Goal: Task Accomplishment & Management: Use online tool/utility

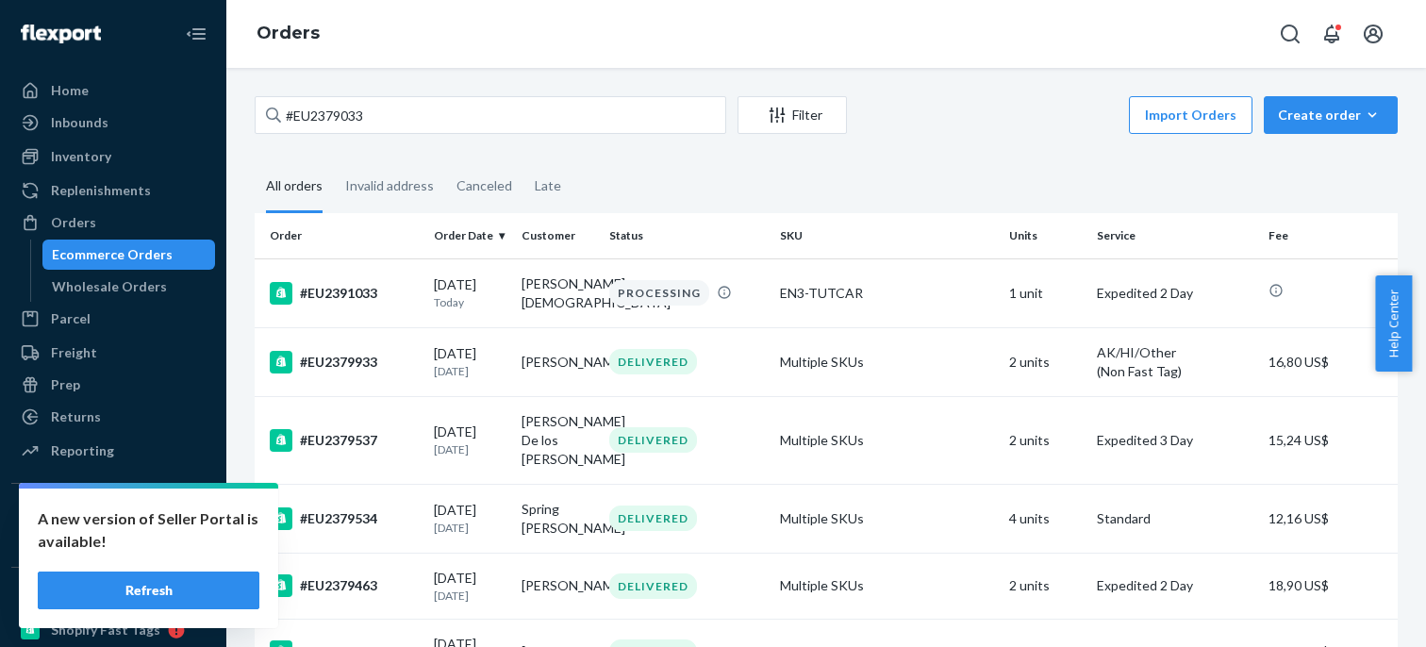
click at [289, 118] on input "#EU2379033" at bounding box center [490, 115] width 471 height 38
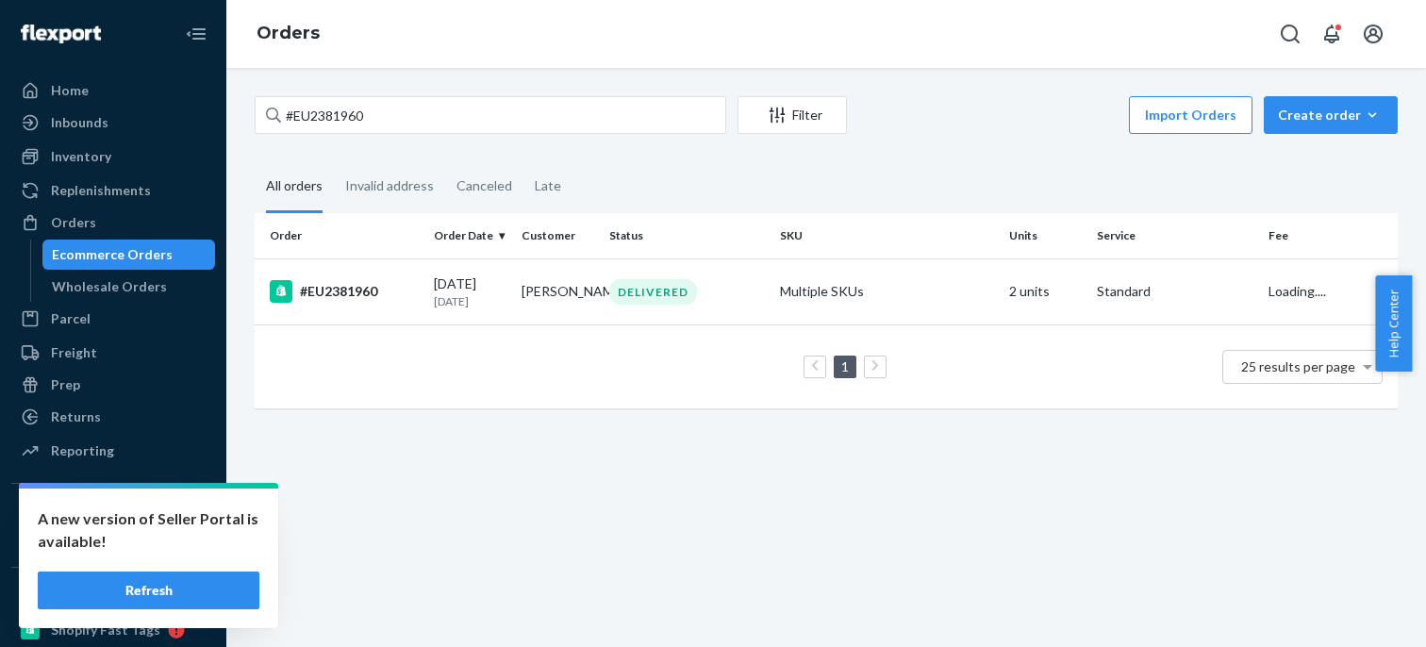
type input "#EU2381960"
click at [343, 277] on td "#EU2381960" at bounding box center [341, 291] width 172 height 66
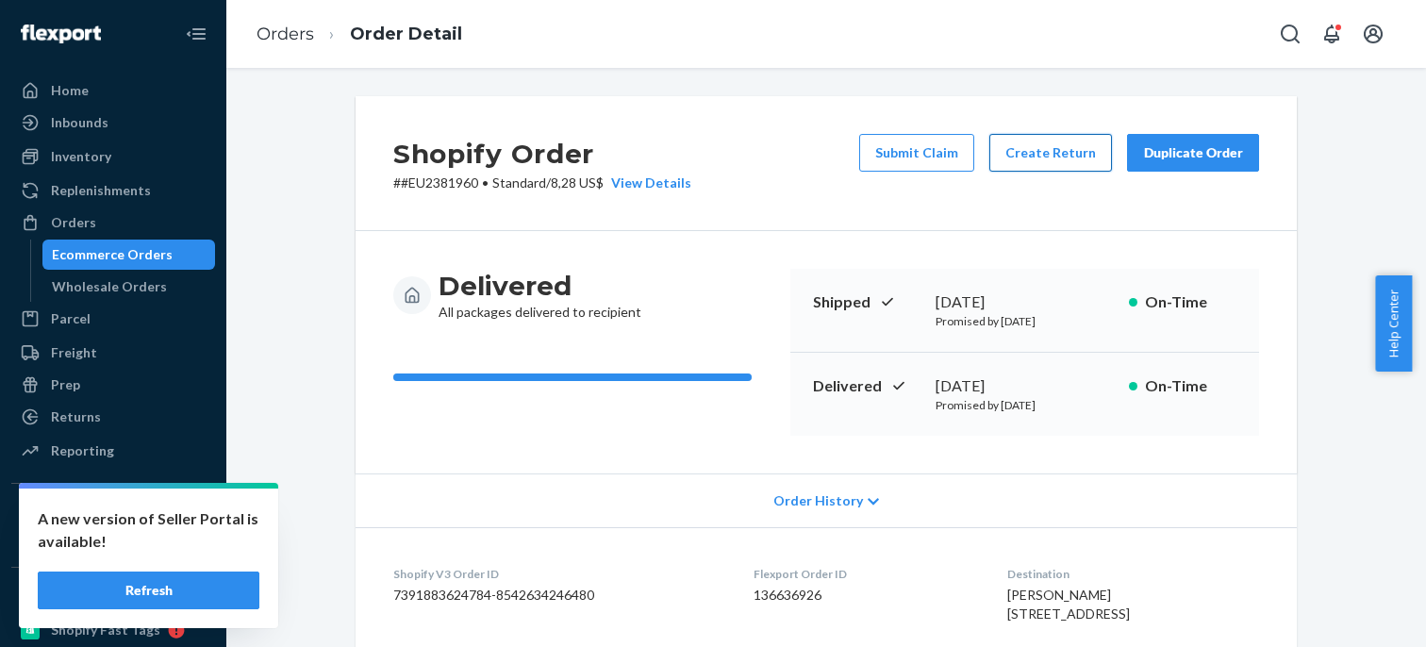
click at [1008, 140] on button "Create Return" at bounding box center [1050, 153] width 123 height 38
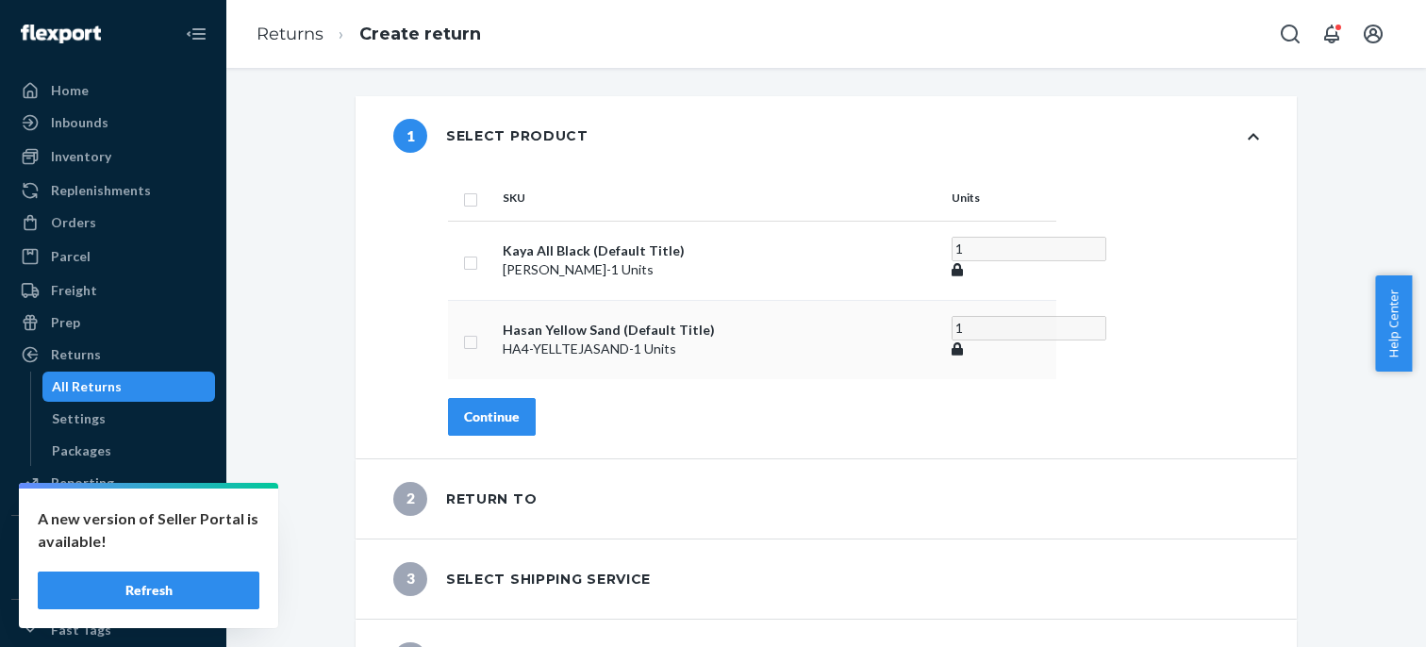
click at [463, 334] on input "checkbox" at bounding box center [470, 340] width 15 height 20
checkbox input "true"
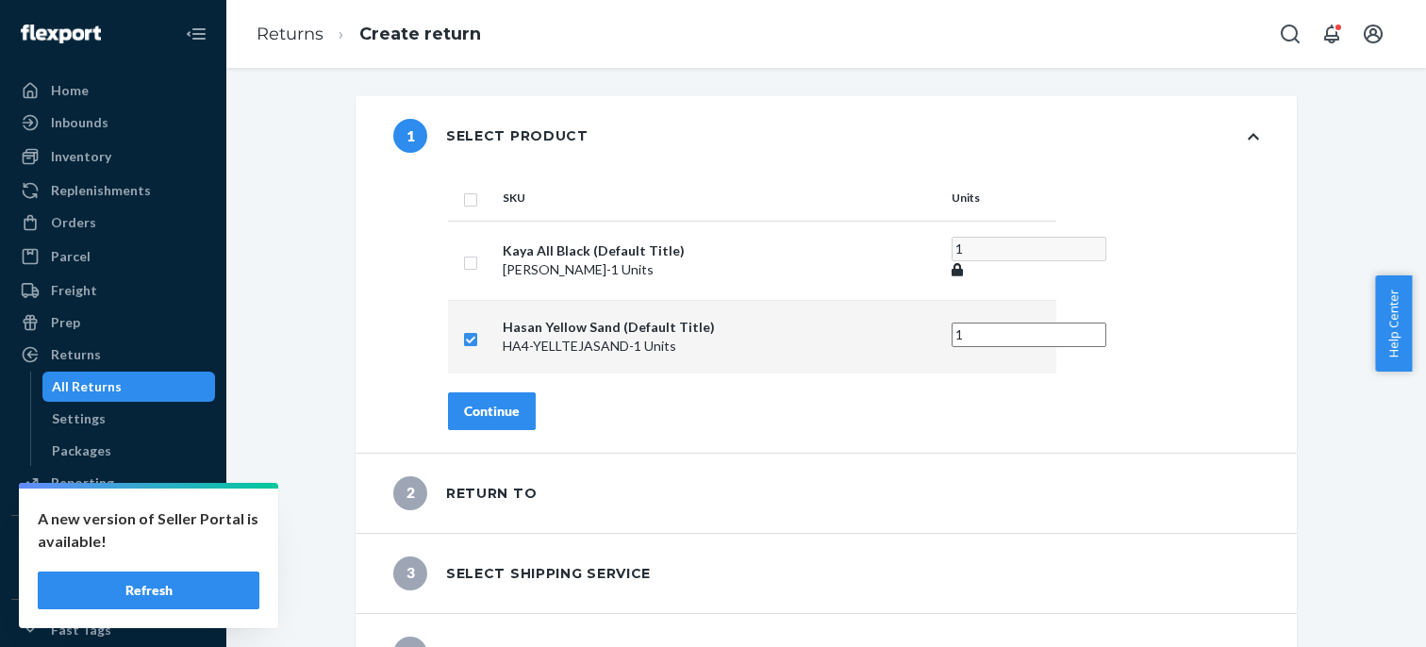
click at [513, 405] on button "Continue" at bounding box center [492, 411] width 88 height 38
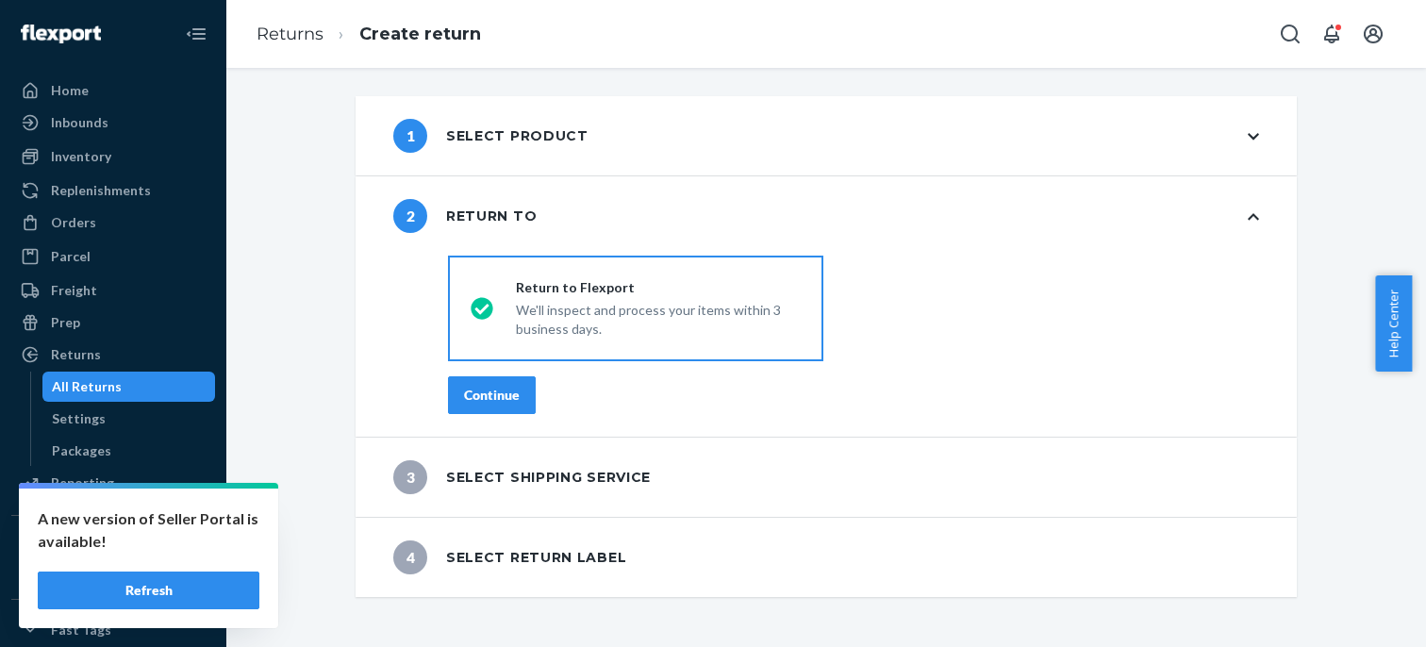
click at [500, 389] on div "Continue" at bounding box center [492, 395] width 56 height 19
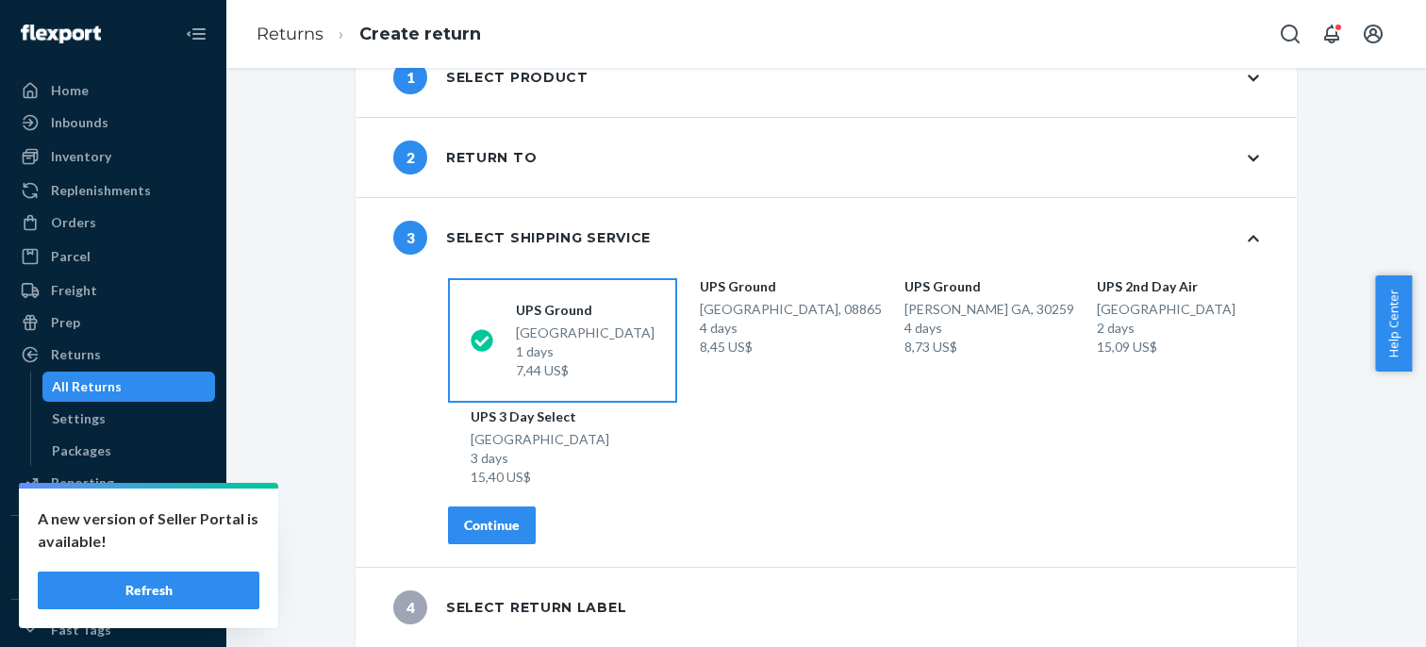
click at [501, 521] on div "Continue" at bounding box center [492, 525] width 56 height 19
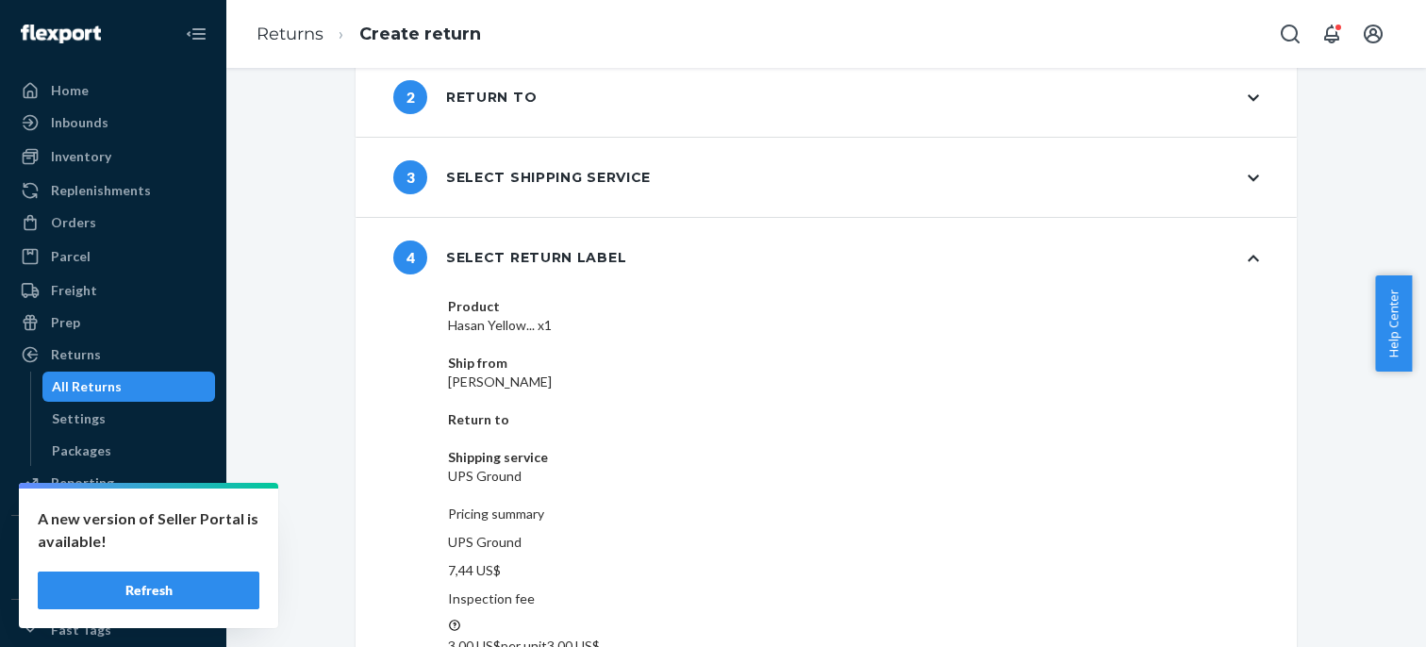
scroll to position [121, 0]
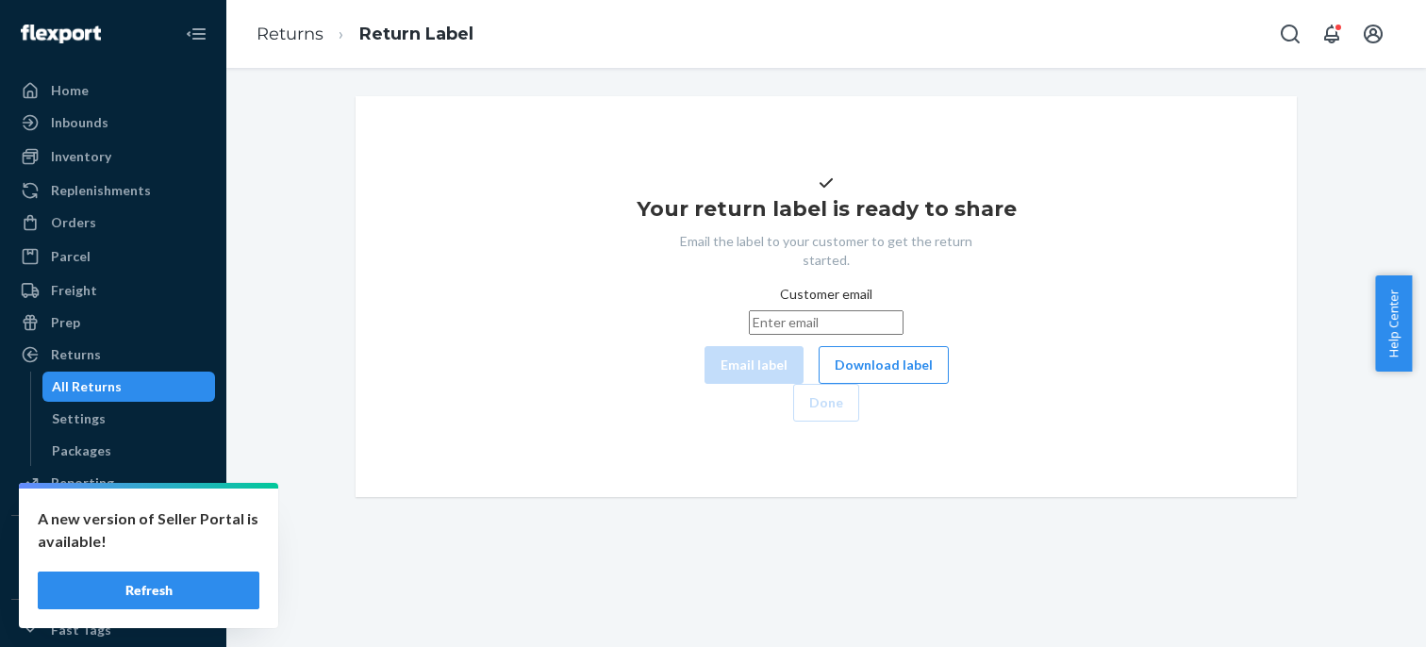
click at [749, 335] on input "Customer email" at bounding box center [826, 322] width 155 height 25
paste input "[EMAIL_ADDRESS][DOMAIN_NAME]"
type input "[EMAIL_ADDRESS][DOMAIN_NAME]"
click at [704, 384] on button "Email label" at bounding box center [753, 365] width 99 height 38
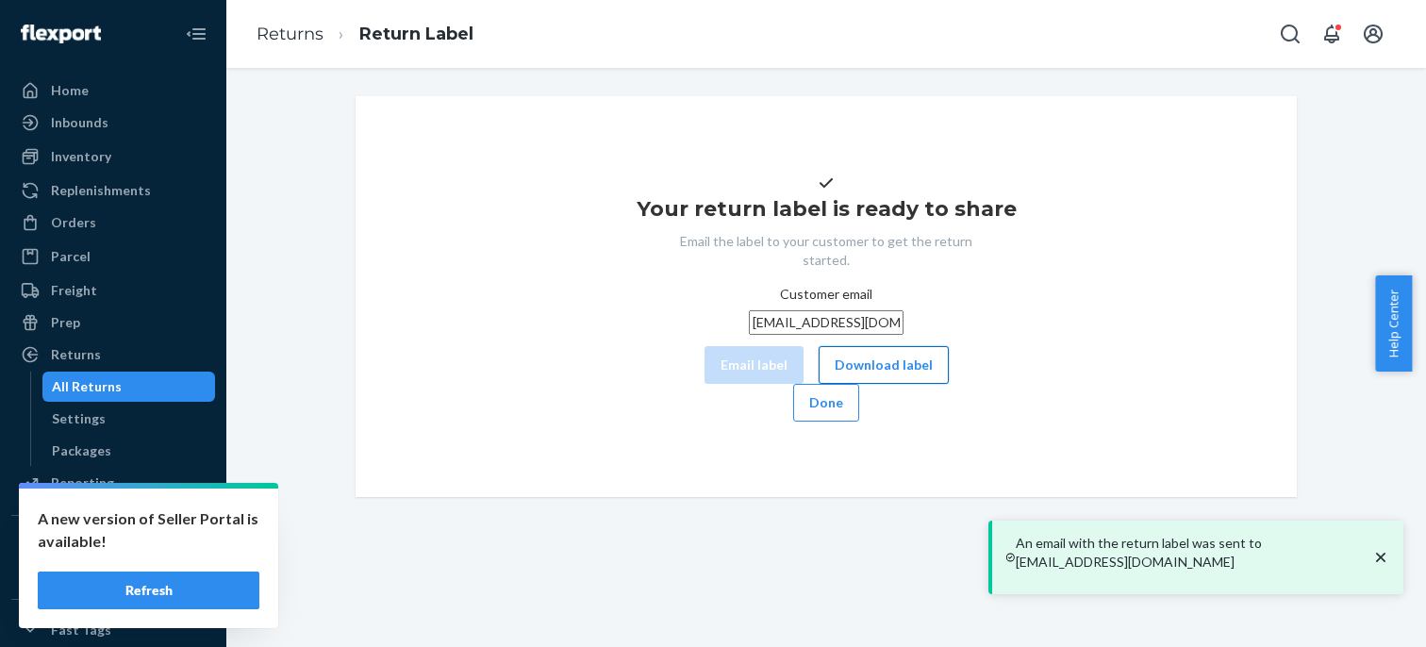
click at [818, 384] on button "Download label" at bounding box center [883, 365] width 130 height 38
